Goal: Transaction & Acquisition: Purchase product/service

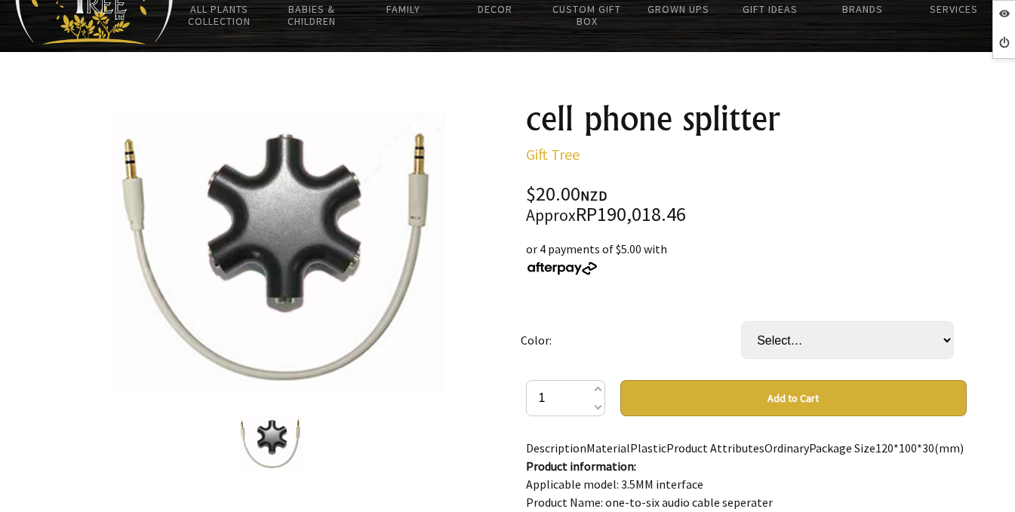
scroll to position [226, 0]
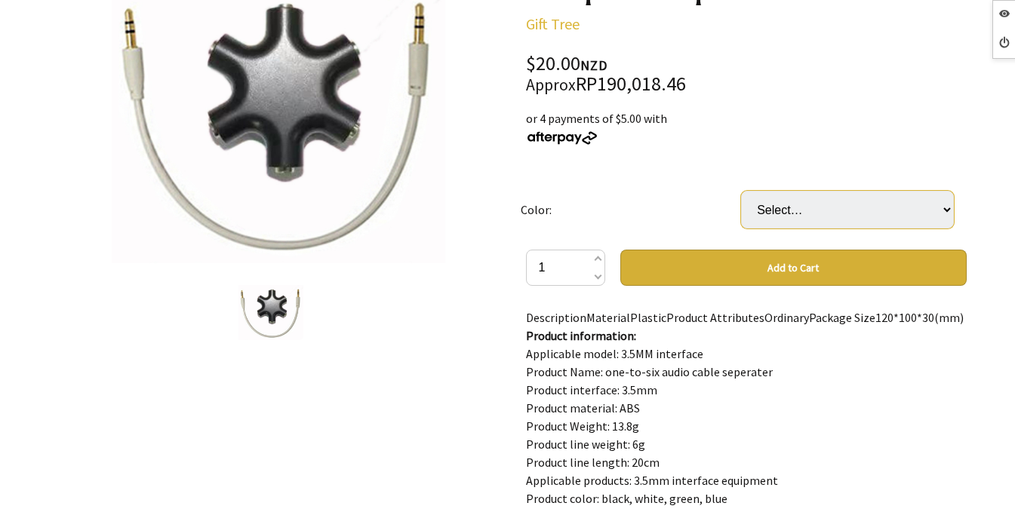
click at [910, 203] on select "Select… Black White Line Blue White Line Green White Line White White Line" at bounding box center [847, 210] width 213 height 38
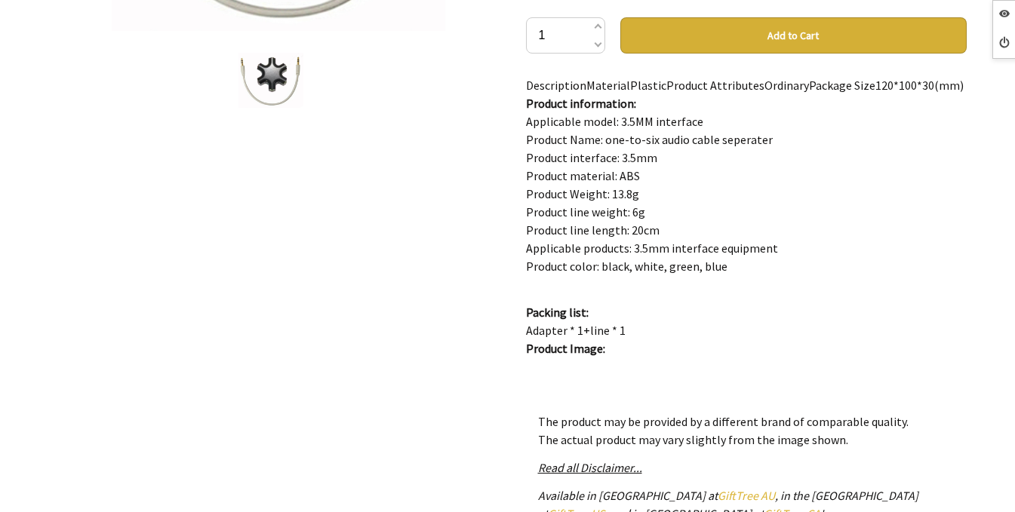
scroll to position [453, 0]
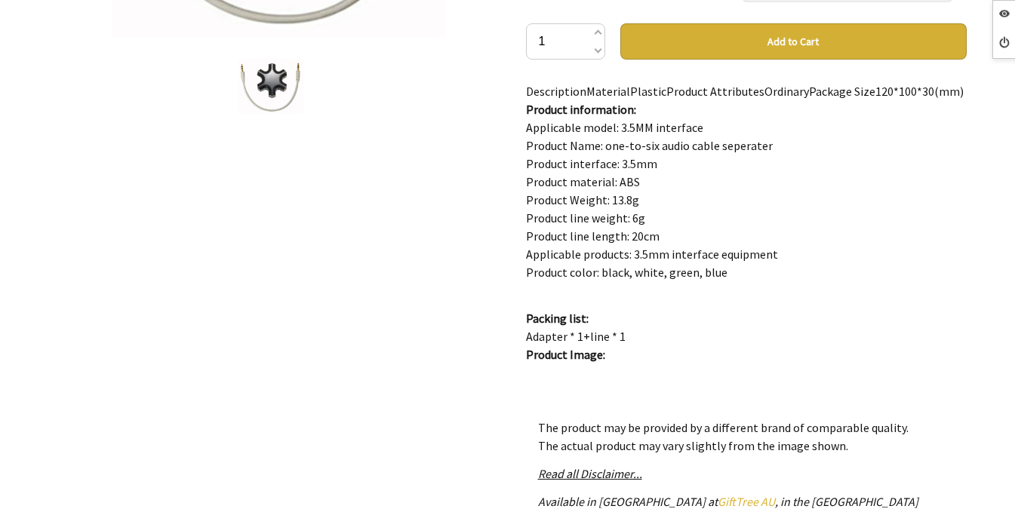
click at [912, 39] on button "Add to Cart" at bounding box center [793, 41] width 346 height 36
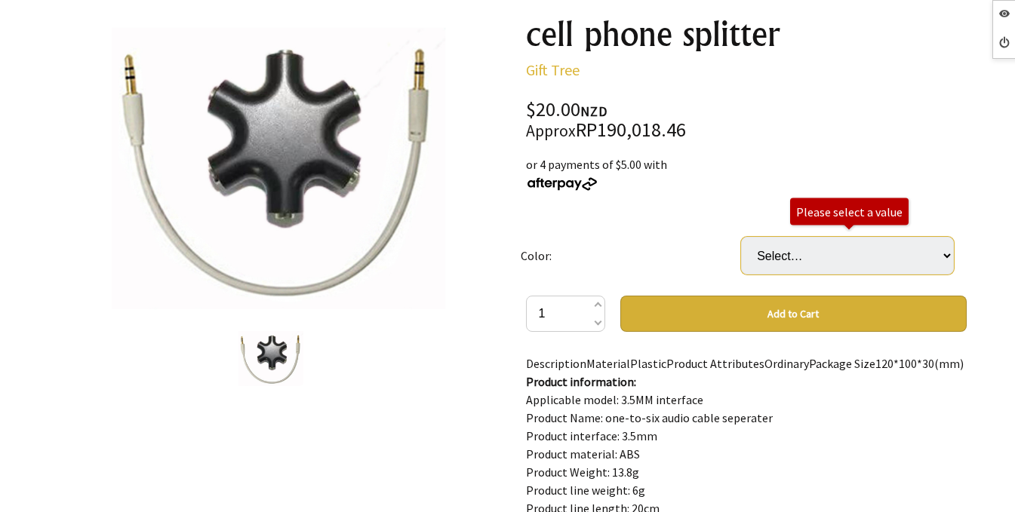
click at [856, 258] on select "Select… Black White Line Blue White Line Green White Line White White Line" at bounding box center [847, 256] width 213 height 38
click at [372, 409] on div "1 /1" at bounding box center [269, 485] width 465 height 963
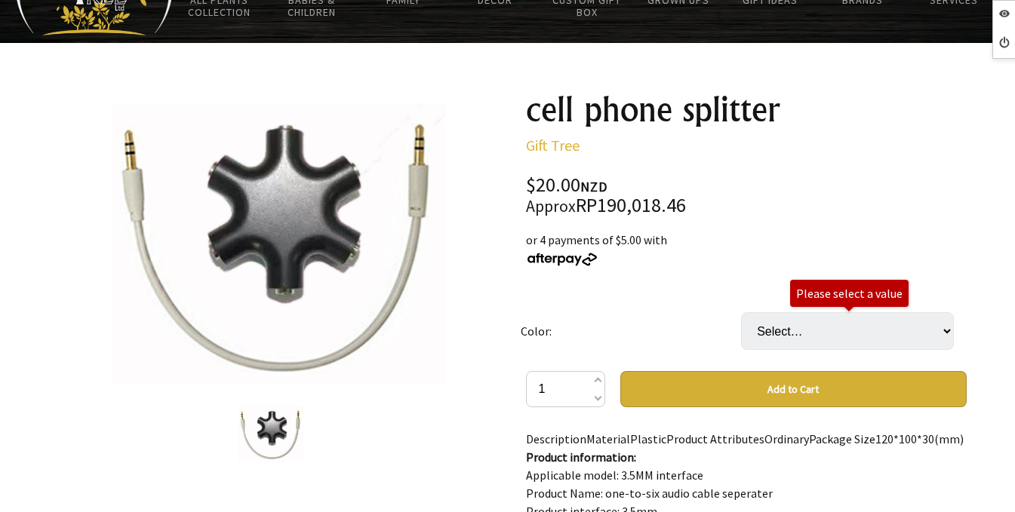
scroll to position [0, 0]
